Goal: Submit feedback/report problem

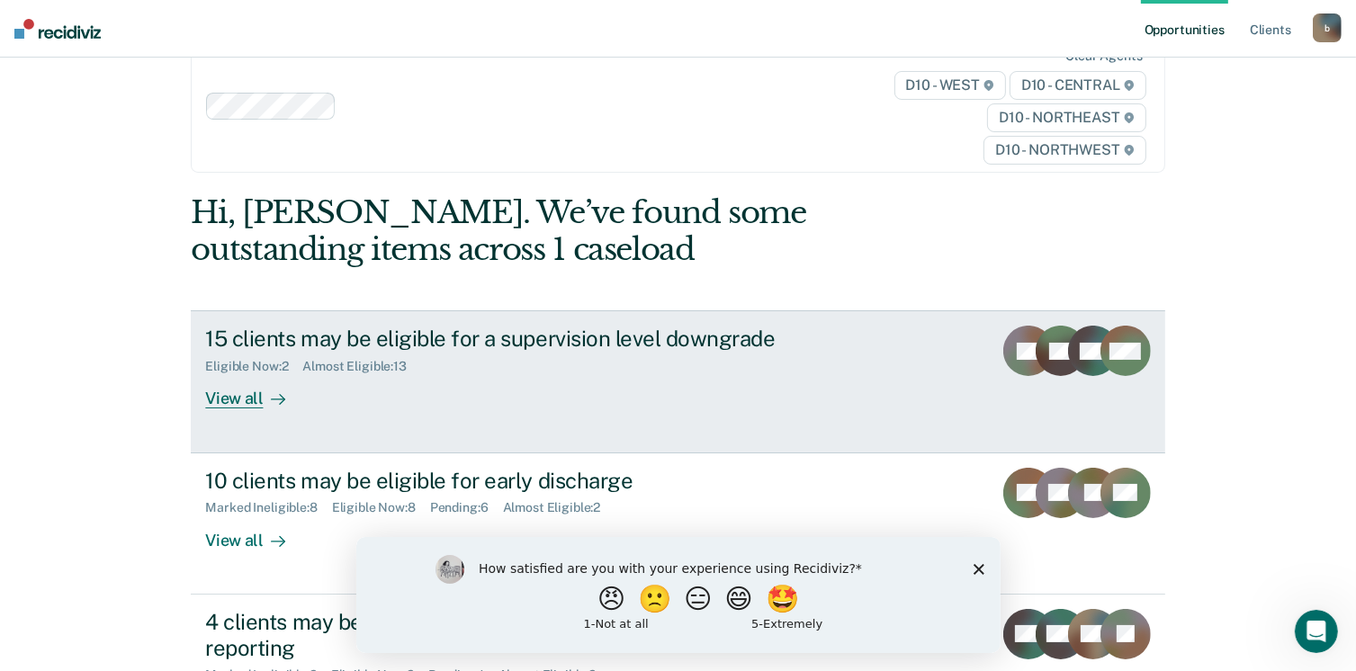
scroll to position [180, 0]
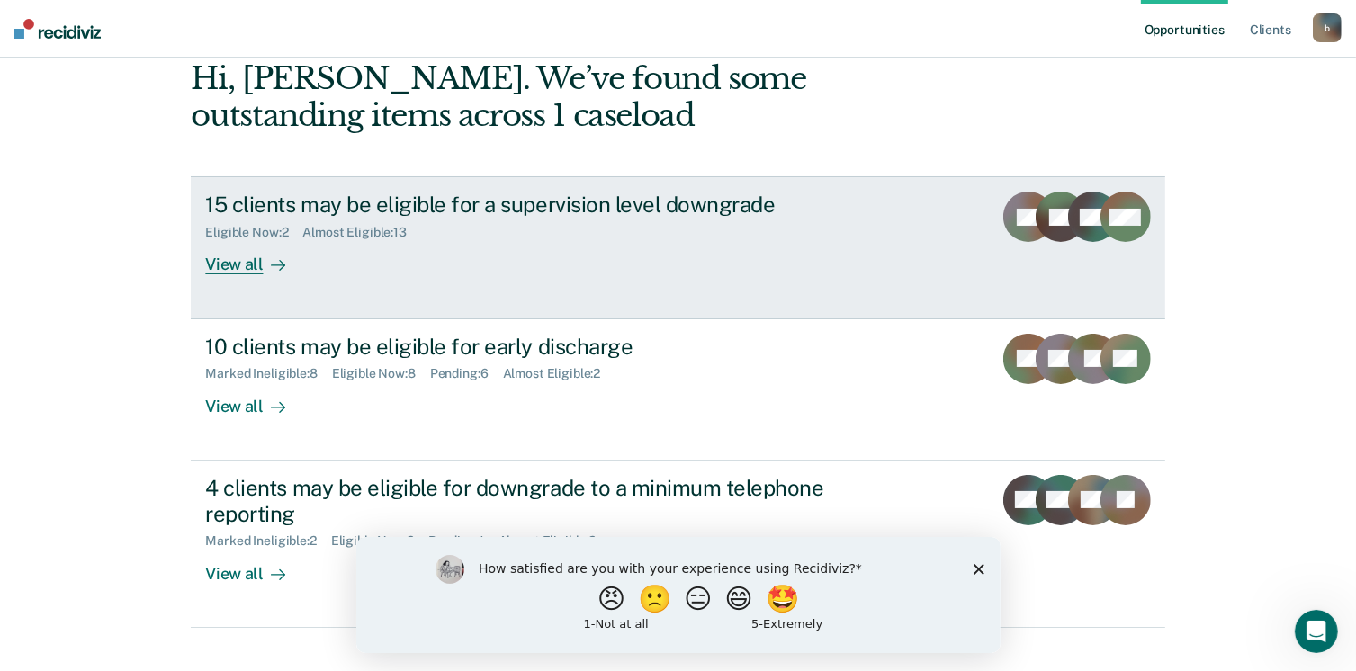
click at [240, 264] on div "View all" at bounding box center [255, 257] width 101 height 35
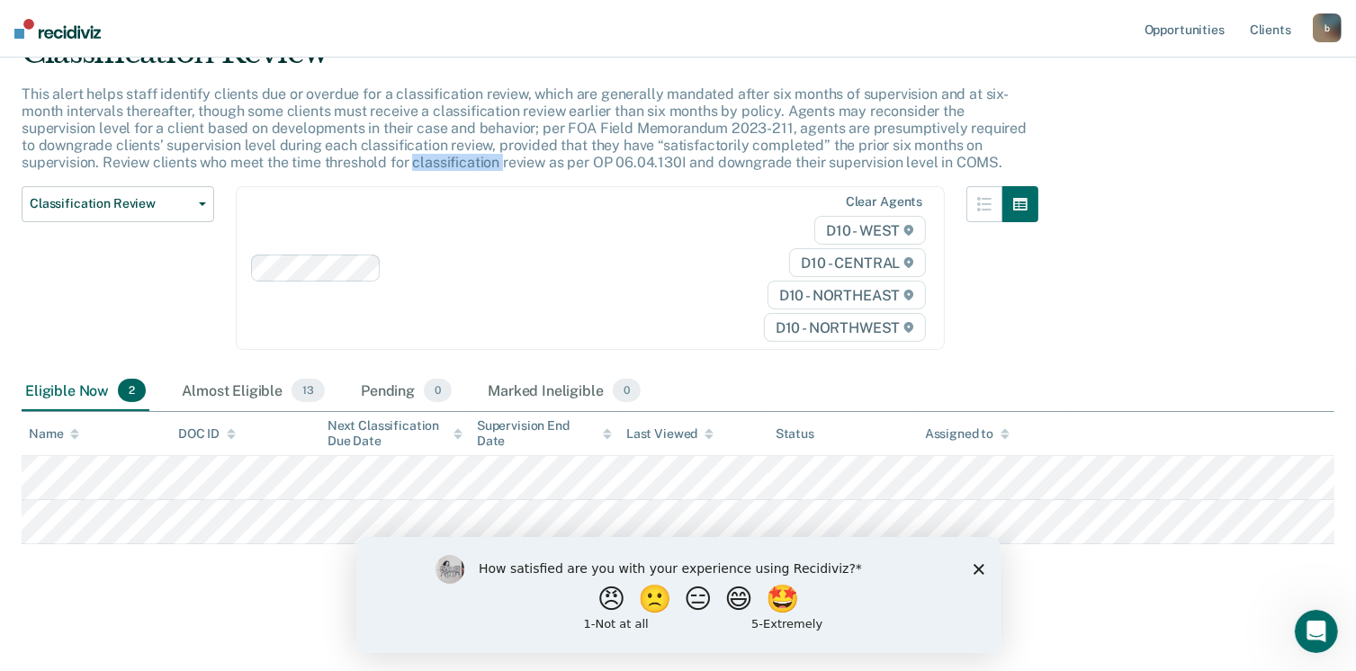
scroll to position [90, 0]
click at [977, 564] on icon "Close survey" at bounding box center [978, 568] width 11 height 11
click at [977, 551] on div "How satisfied are you with your experience using Recidiviz? 😠 🙁 😑 😄 🤩 1 - Not a…" at bounding box center [677, 594] width 644 height 116
